Goal: Task Accomplishment & Management: Complete application form

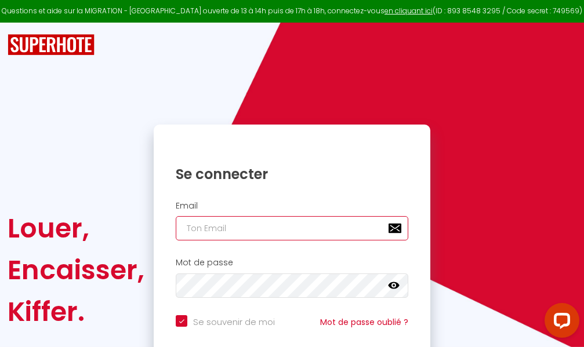
click at [314, 226] on input "email" at bounding box center [292, 228] width 233 height 24
type input "m"
checkbox input "true"
type input "ma"
checkbox input "true"
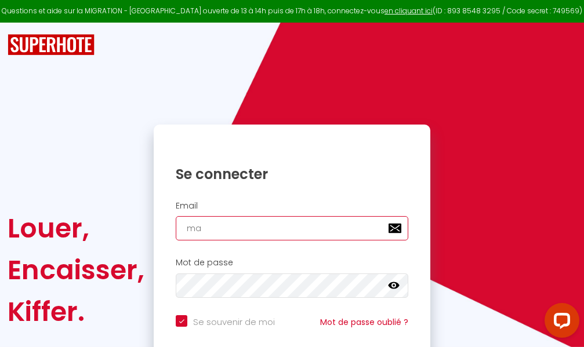
type input "mar"
checkbox input "true"
type input "marc"
checkbox input "true"
type input "marcd"
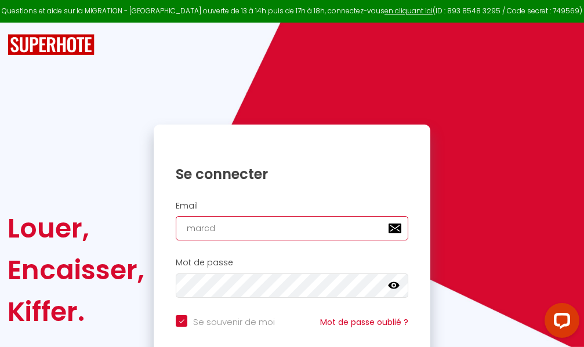
checkbox input "true"
type input "marcdp"
checkbox input "true"
type input "marcdpo"
checkbox input "true"
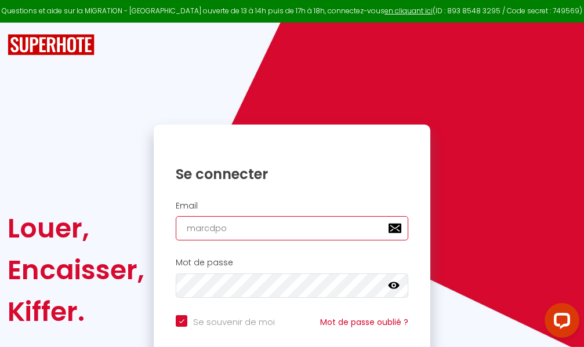
type input "marcdpoz"
checkbox input "true"
type input "marcdpoz."
checkbox input "true"
type input "marcdpoz.l"
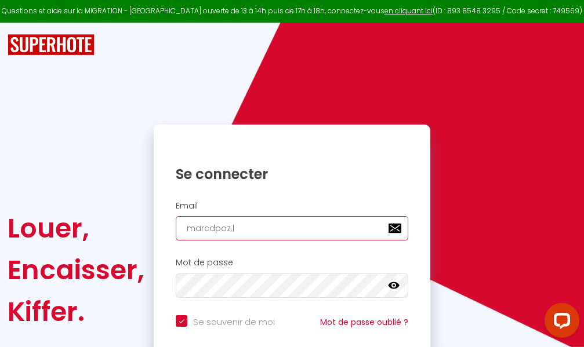
checkbox input "true"
type input "marcdpoz.lo"
checkbox input "true"
type input "marcdpoz.loc"
checkbox input "true"
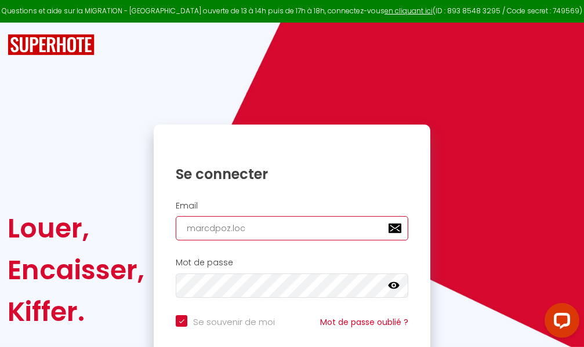
type input "marcdpoz.loca"
checkbox input "true"
type input "marcdpoz.locat"
checkbox input "true"
type input "marcdpoz.locati"
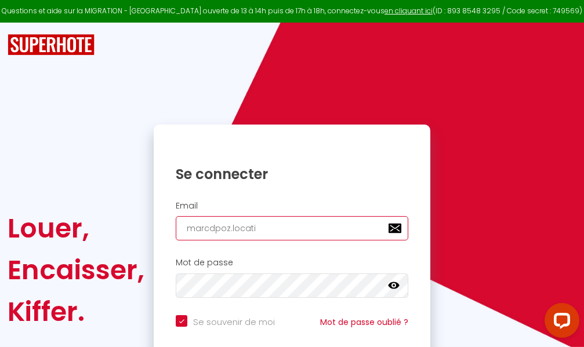
checkbox input "true"
type input "marcdpoz.locatio"
checkbox input "true"
type input "marcdpoz.location"
checkbox input "true"
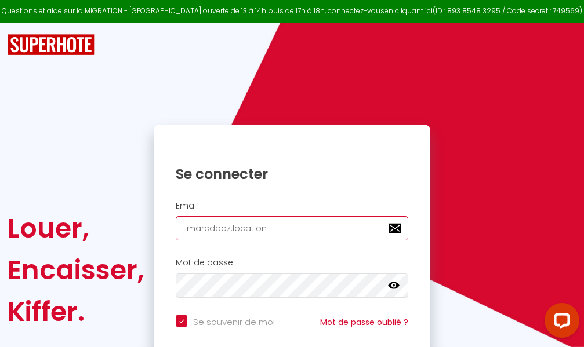
type input "marcdpoz.location@"
checkbox input "true"
type input "marcdpoz.location@g"
checkbox input "true"
type input "marcdpoz.location@gm"
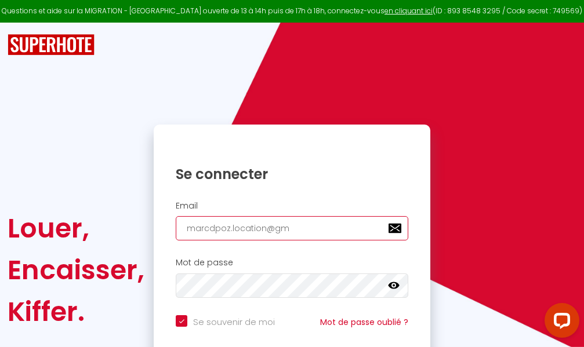
checkbox input "true"
type input "marcdpoz.location@gma"
checkbox input "true"
type input "marcdpoz.location@gmai"
checkbox input "true"
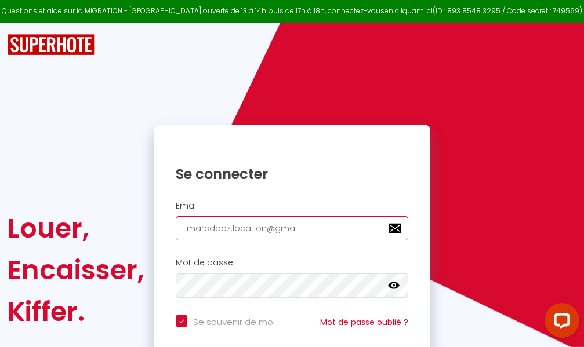
type input "[EMAIL_ADDRESS]"
checkbox input "true"
type input "[EMAIL_ADDRESS]."
checkbox input "true"
type input "marcdpoz.location@gmail.c"
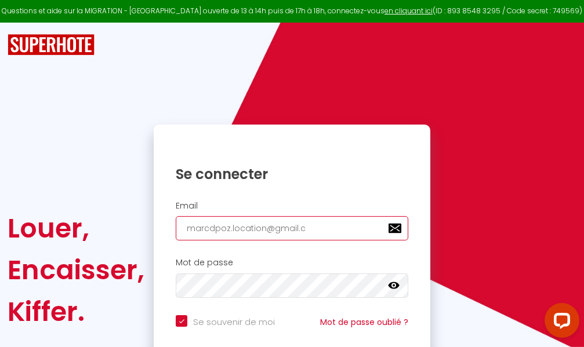
checkbox input "true"
type input "[EMAIL_ADDRESS][DOMAIN_NAME]"
checkbox input "true"
type input "[EMAIL_ADDRESS][DOMAIN_NAME]"
checkbox input "true"
